Goal: Navigation & Orientation: Find specific page/section

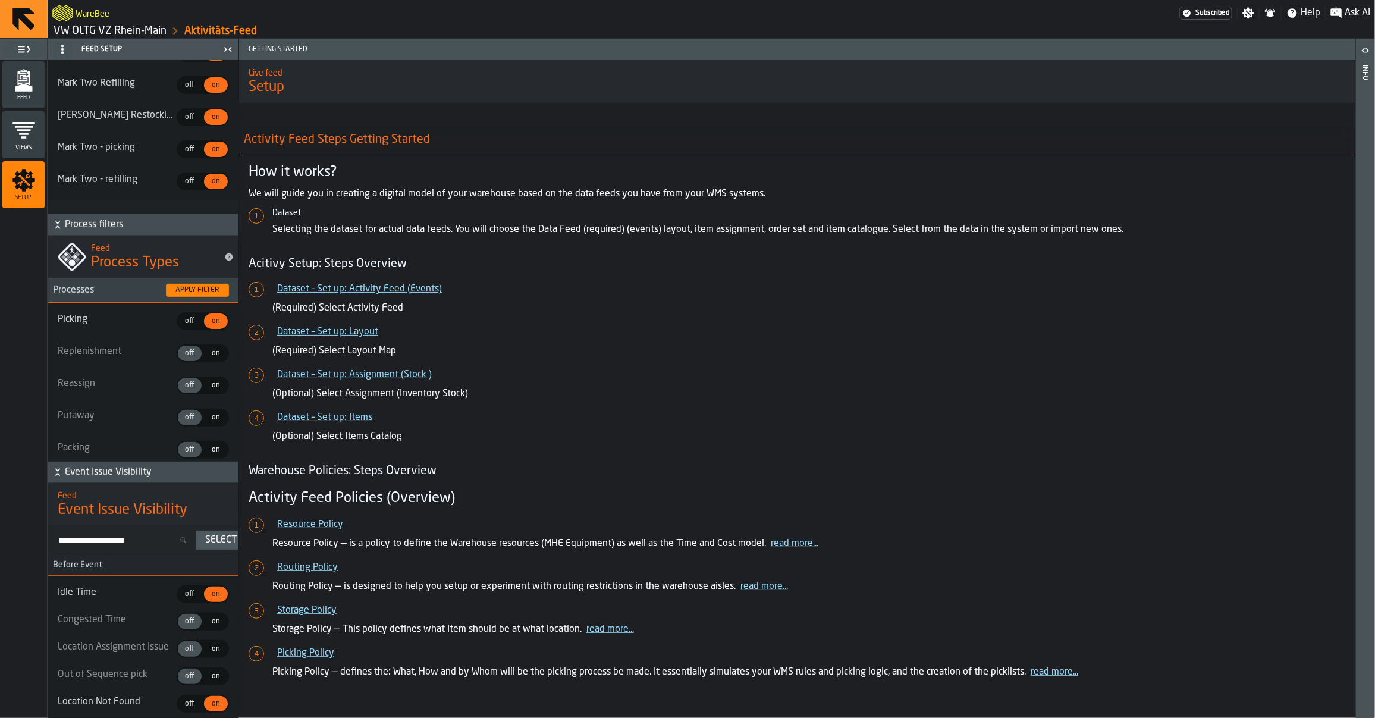
scroll to position [123, 0]
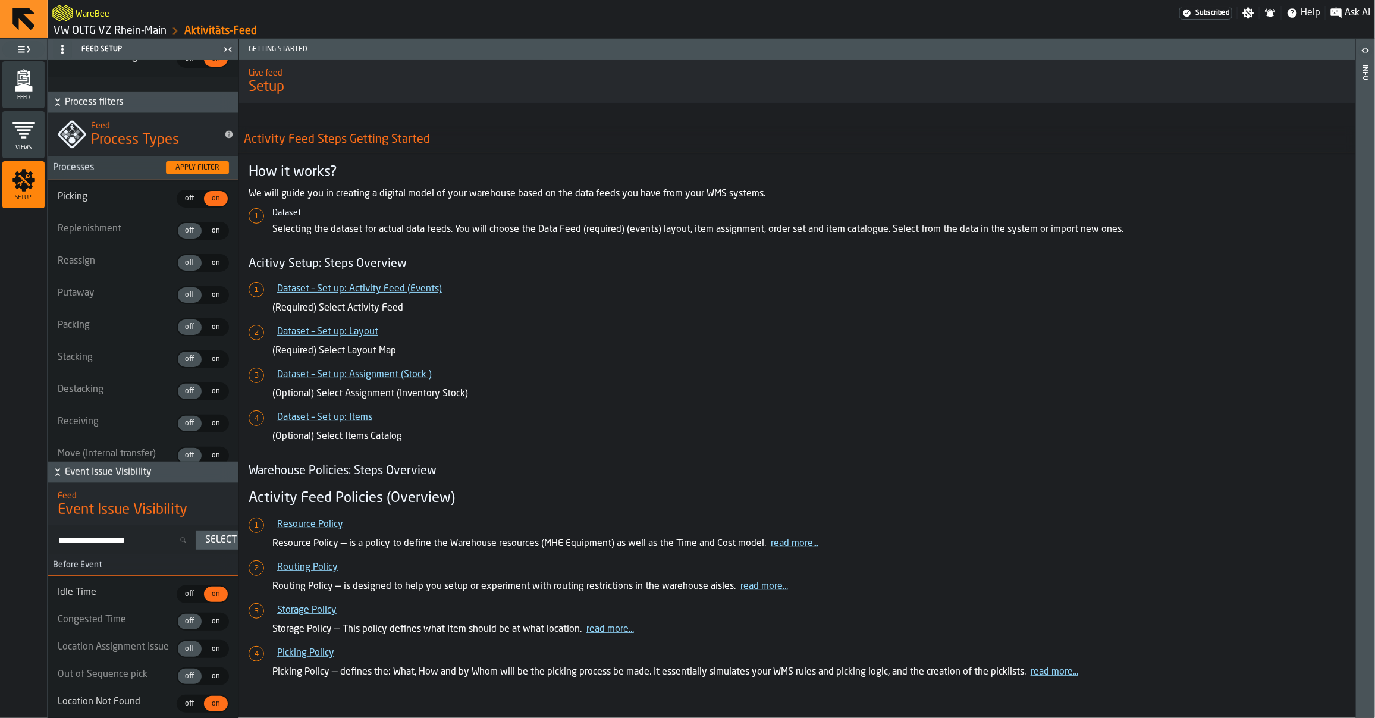
click at [83, 33] on link "VW OLTG VZ Rhein-Main" at bounding box center [110, 30] width 113 height 13
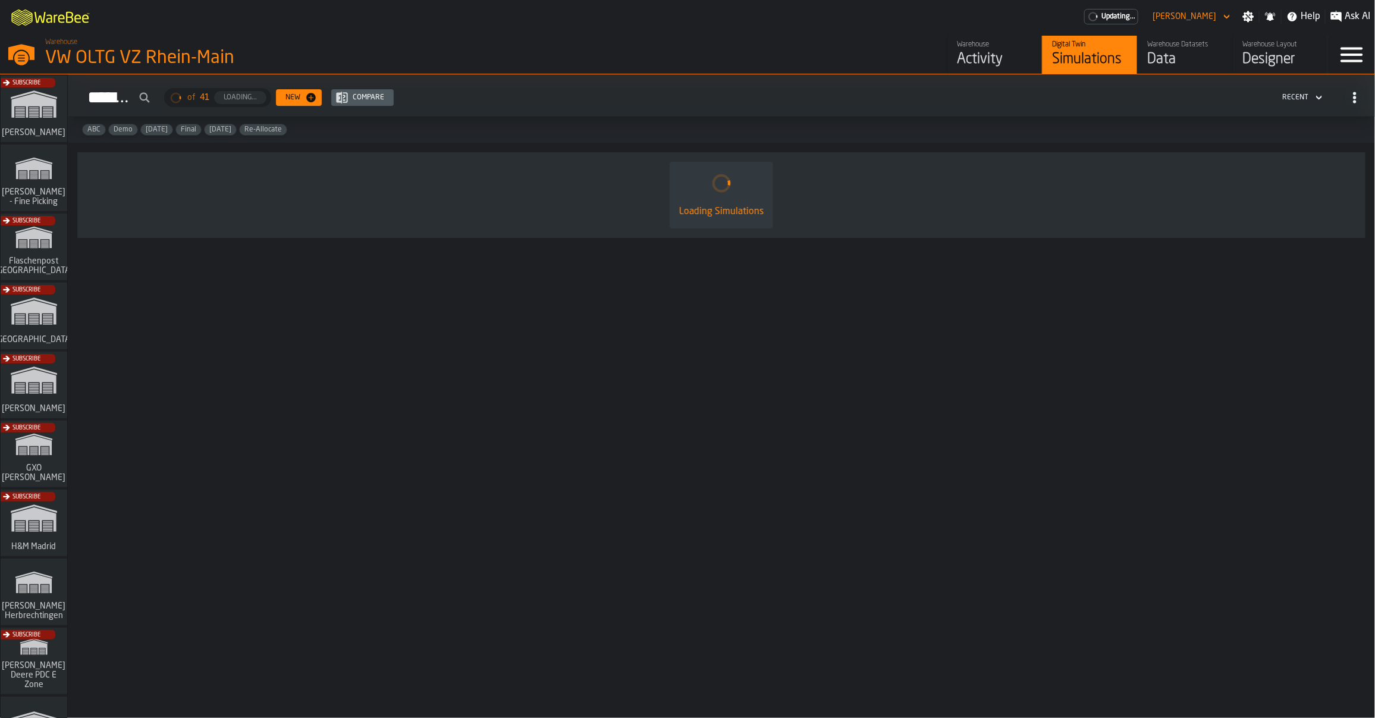
click at [949, 67] on link "Warehouse Activity" at bounding box center [994, 55] width 95 height 38
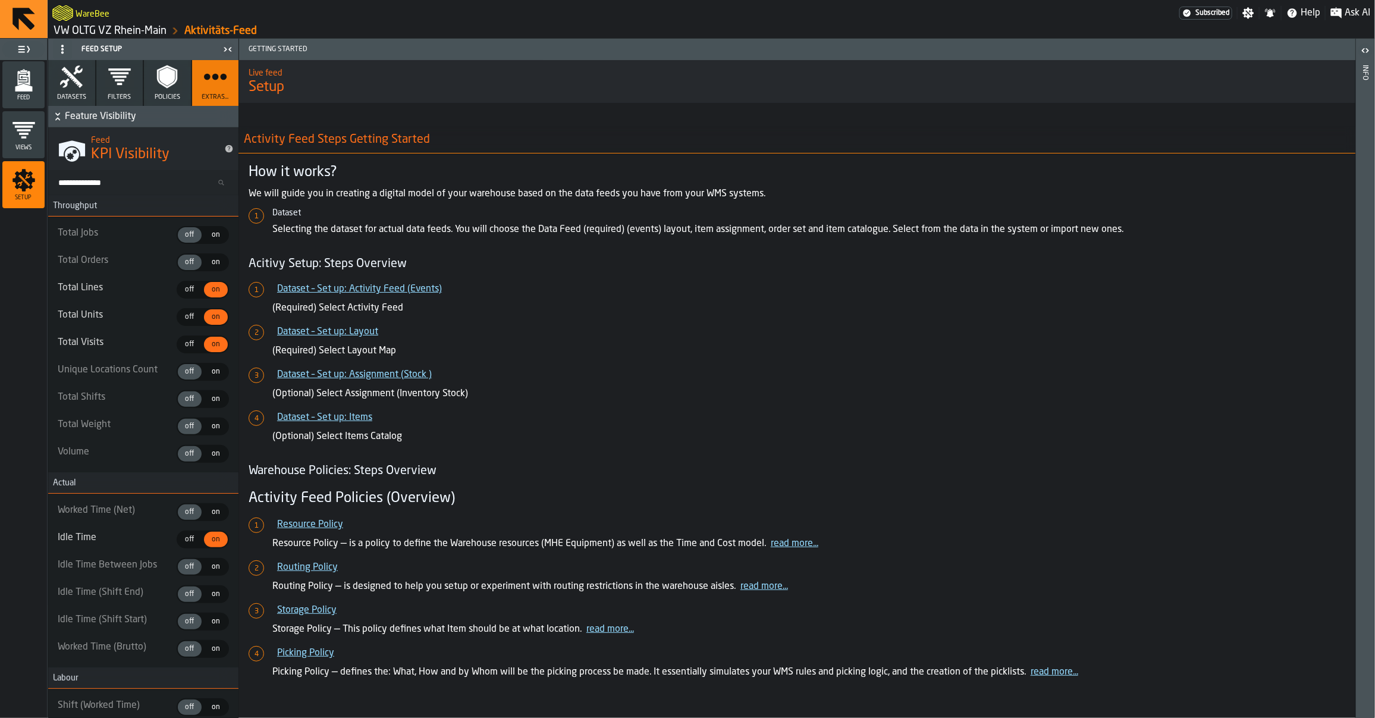
click at [36, 86] on div "Feed" at bounding box center [23, 84] width 42 height 33
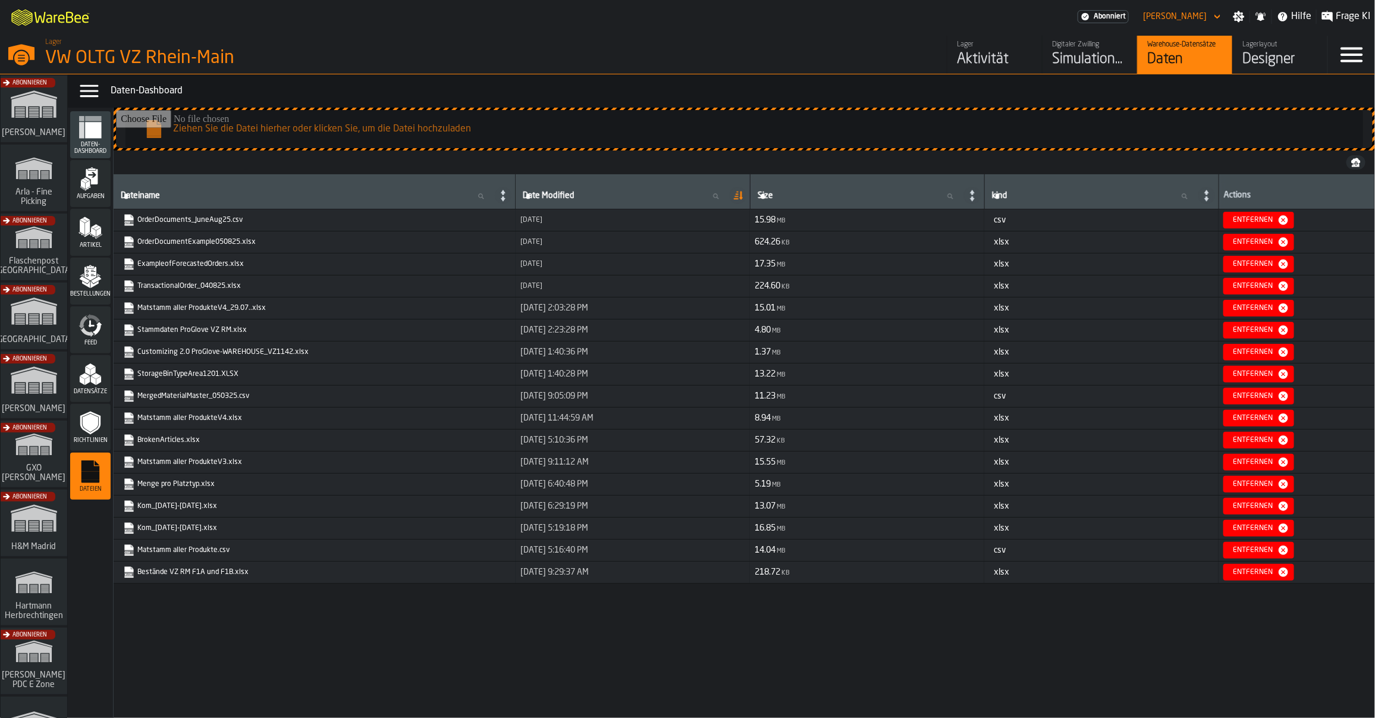
click at [993, 55] on div "Aktivität" at bounding box center [995, 59] width 76 height 19
